Goal: Information Seeking & Learning: Understand process/instructions

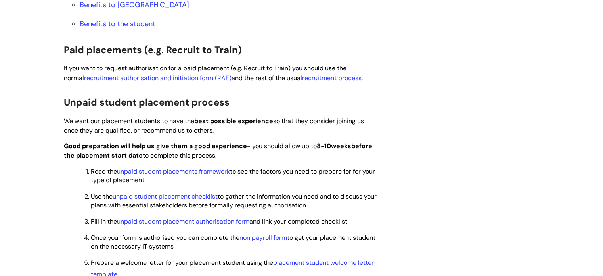
scroll to position [507, 0]
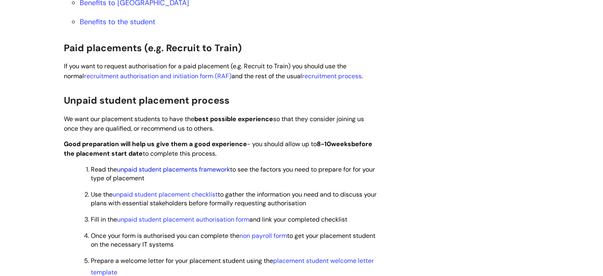
click at [173, 169] on link "unpaid student placements framework" at bounding box center [173, 169] width 113 height 8
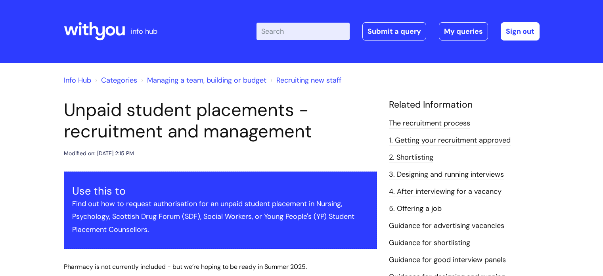
scroll to position [507, 0]
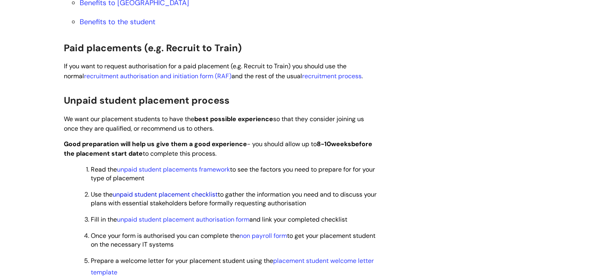
click at [174, 196] on link "unpaid student placement checklist" at bounding box center [165, 194] width 105 height 8
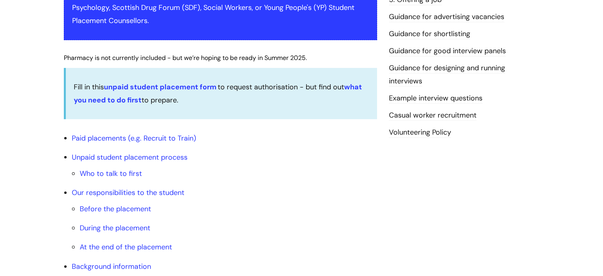
scroll to position [209, 0]
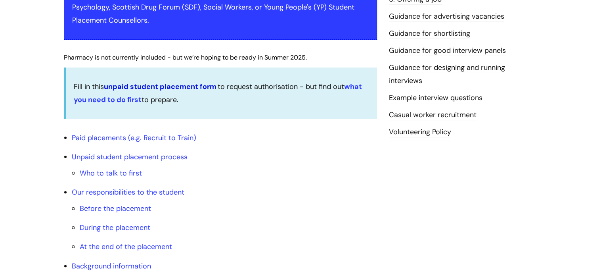
click at [175, 86] on link "unpaid student placement form" at bounding box center [160, 87] width 113 height 10
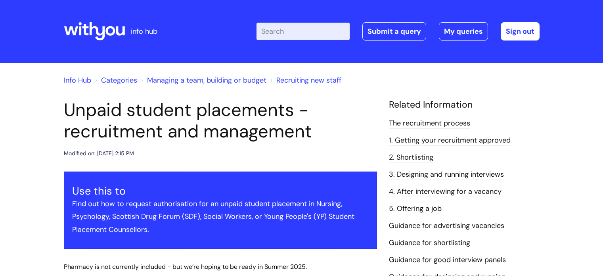
scroll to position [207, 0]
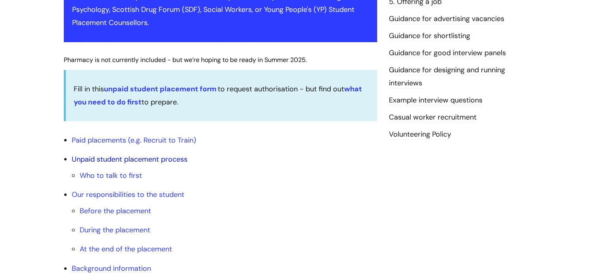
click at [119, 160] on link "Unpaid student placement process" at bounding box center [130, 159] width 116 height 10
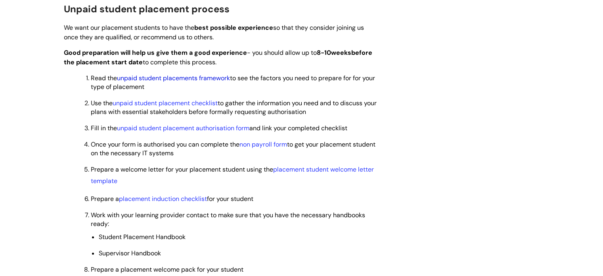
click at [174, 77] on link "unpaid student placements framework" at bounding box center [173, 78] width 113 height 8
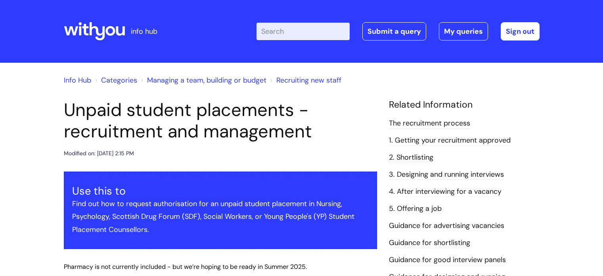
scroll to position [598, 0]
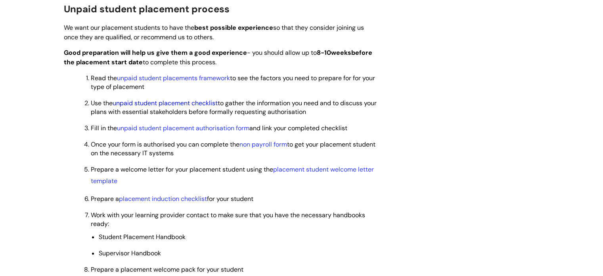
click at [170, 100] on link "unpaid student placement checklist" at bounding box center [165, 103] width 105 height 8
